Goal: Task Accomplishment & Management: Manage account settings

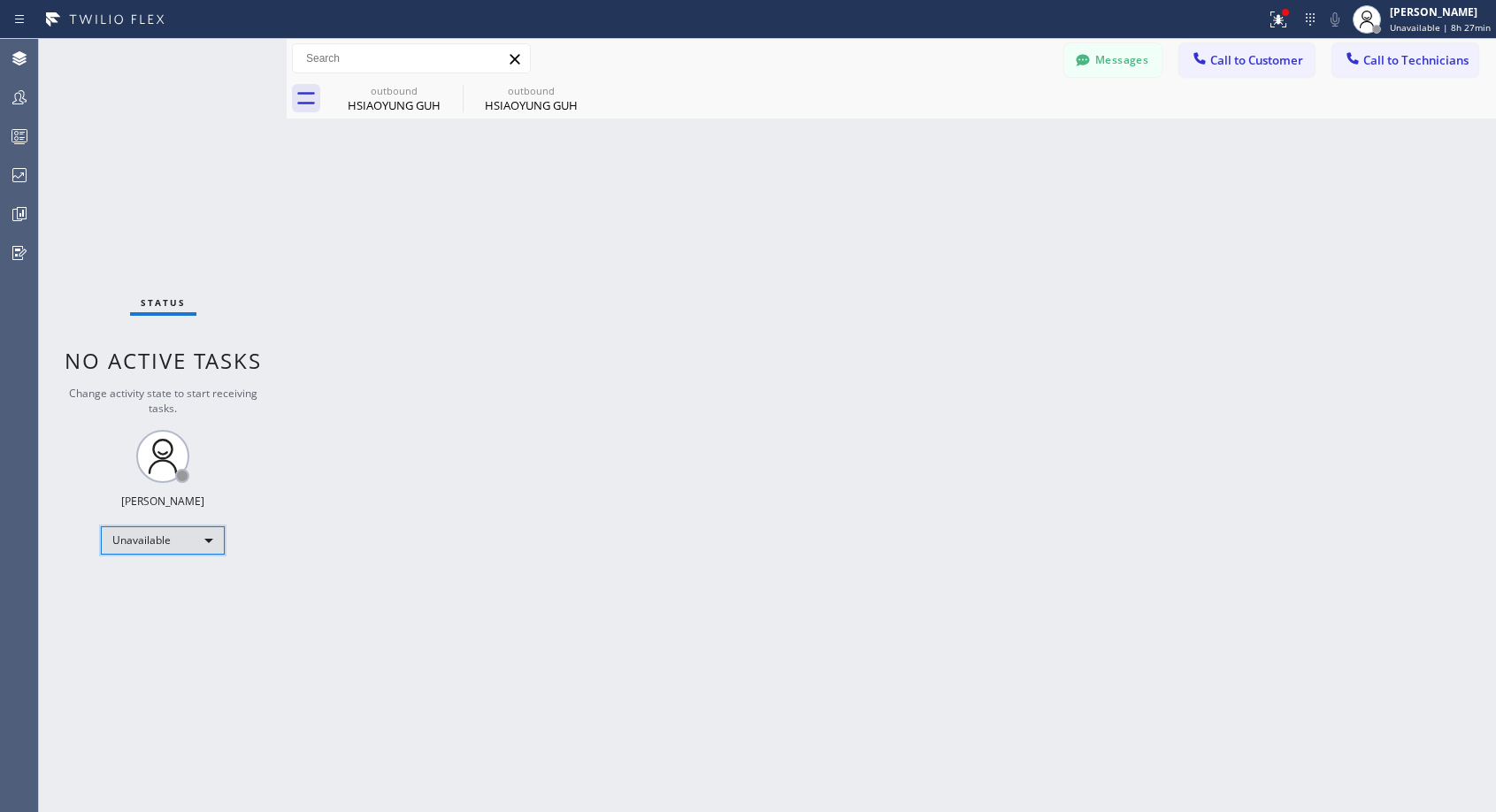
click at [163, 535] on div "Unavailable" at bounding box center [162, 540] width 124 height 28
click at [170, 566] on li "Offline" at bounding box center [161, 565] width 120 height 21
click at [1423, 28] on div "[PERSON_NAME] Offline | 0s" at bounding box center [1446, 19] width 96 height 31
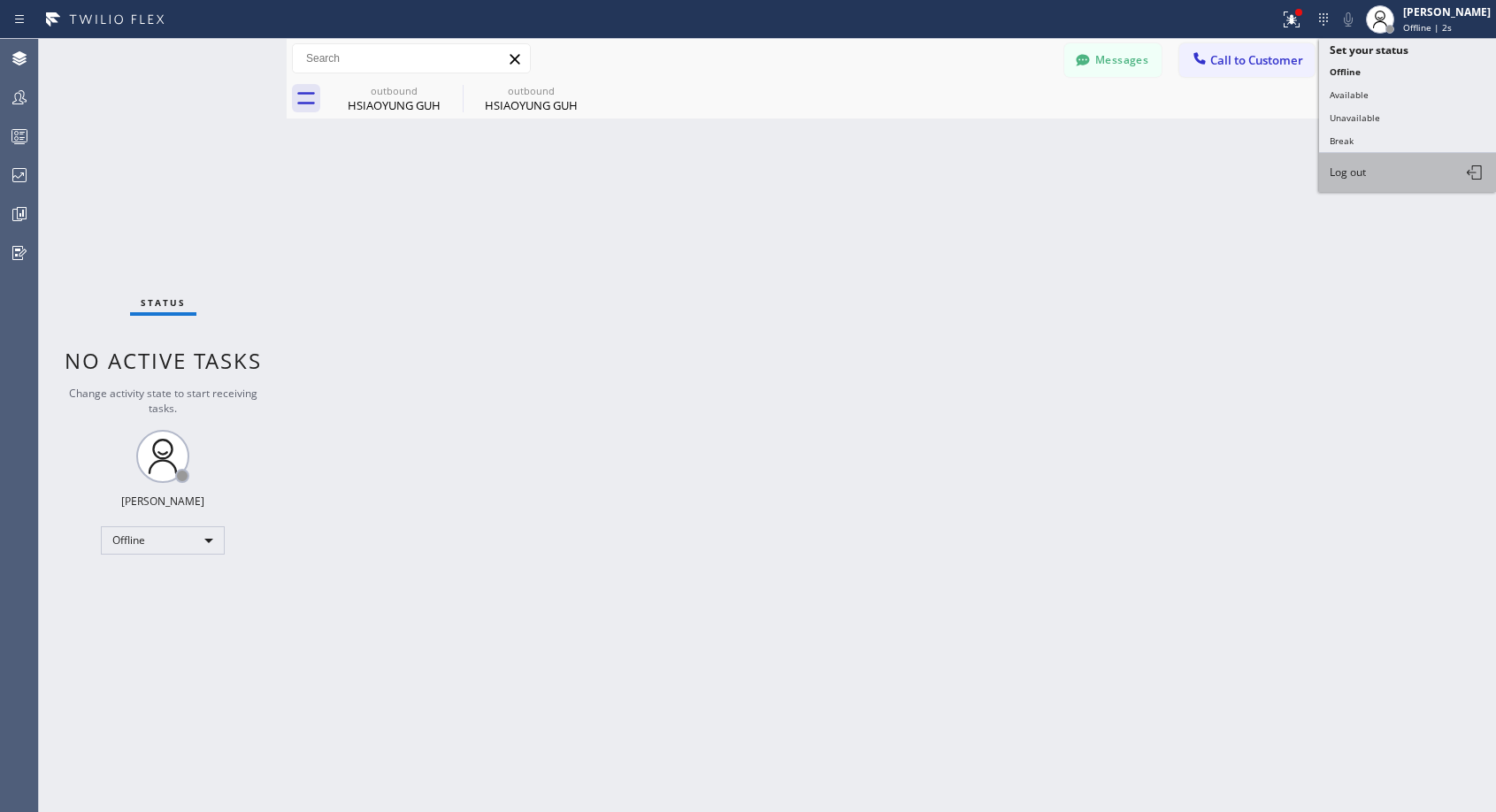
click at [1354, 167] on span "Log out" at bounding box center [1348, 171] width 37 height 15
